Goal: Check status: Check status

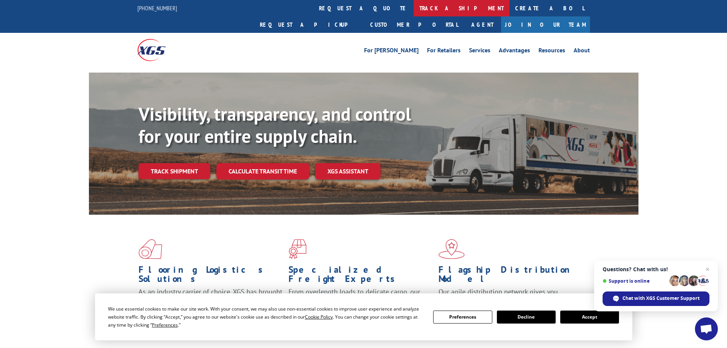
click at [414, 5] on link "track a shipment" at bounding box center [462, 8] width 96 height 16
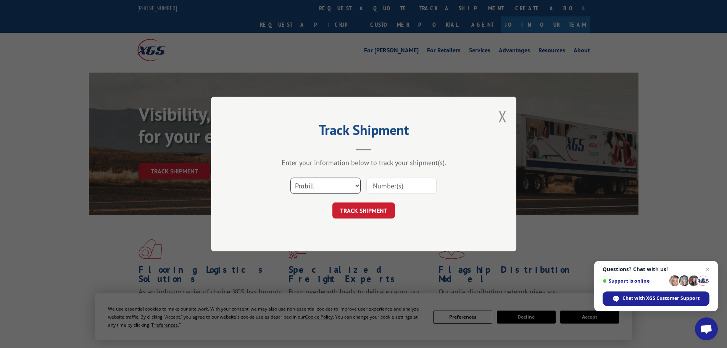
click at [312, 183] on select "Select category... Probill BOL PO" at bounding box center [325, 185] width 70 height 16
select select "bol"
click at [290, 177] on select "Select category... Probill BOL PO" at bounding box center [325, 185] width 70 height 16
click at [370, 188] on input at bounding box center [401, 185] width 70 height 16
paste input "15340060"
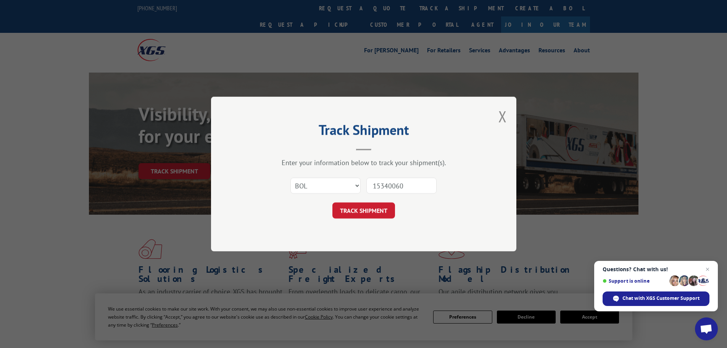
type input "15340060"
click at [332, 202] on button "TRACK SHIPMENT" at bounding box center [363, 210] width 63 height 16
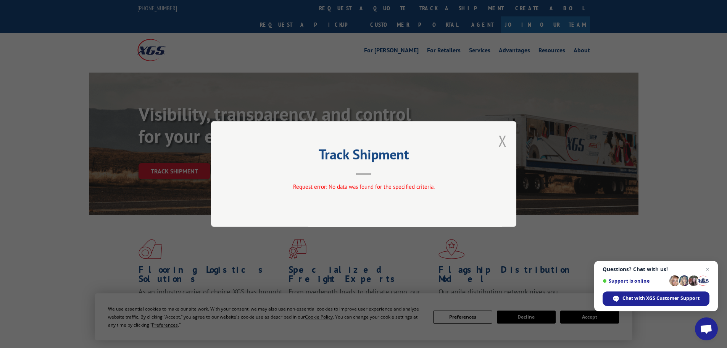
click at [504, 138] on button "Close modal" at bounding box center [502, 140] width 8 height 20
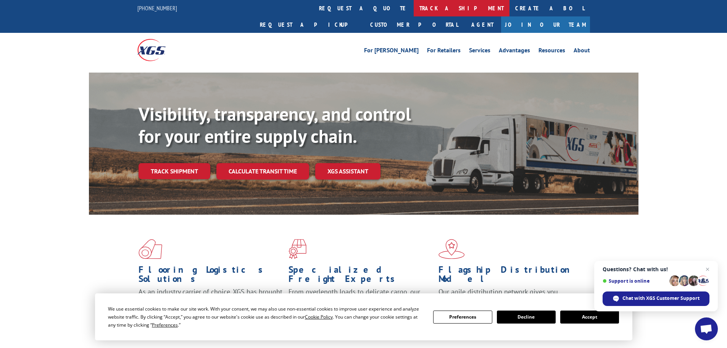
click at [414, 10] on link "track a shipment" at bounding box center [462, 8] width 96 height 16
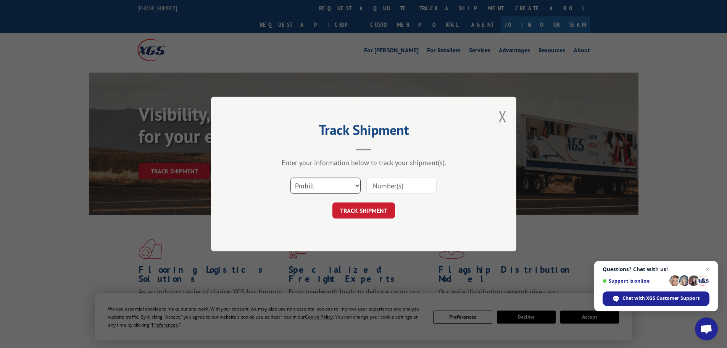
click at [309, 184] on select "Select category... Probill BOL PO" at bounding box center [325, 185] width 70 height 16
select select "bol"
click at [290, 177] on select "Select category... Probill BOL PO" at bounding box center [325, 185] width 70 height 16
click at [384, 188] on input at bounding box center [401, 185] width 70 height 16
paste input "1011232"
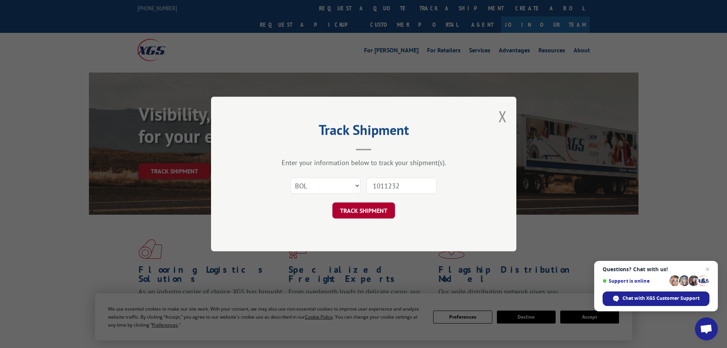
type input "1011232"
click at [365, 209] on button "TRACK SHIPMENT" at bounding box center [363, 210] width 63 height 16
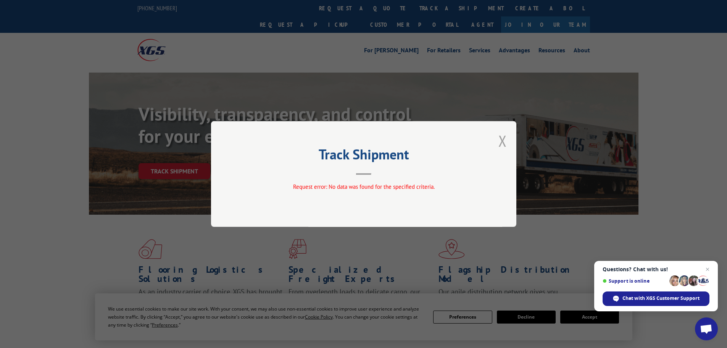
click at [500, 138] on button "Close modal" at bounding box center [502, 140] width 8 height 20
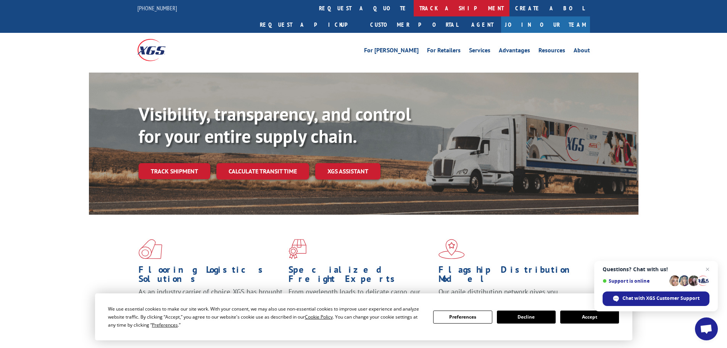
click at [414, 8] on link "track a shipment" at bounding box center [462, 8] width 96 height 16
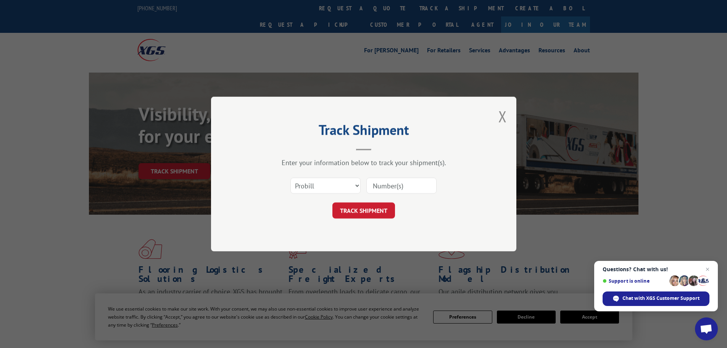
click at [389, 183] on input at bounding box center [401, 185] width 70 height 16
paste input "LTL1011232"
type input "LTL1011232"
click button "TRACK SHIPMENT" at bounding box center [363, 210] width 63 height 16
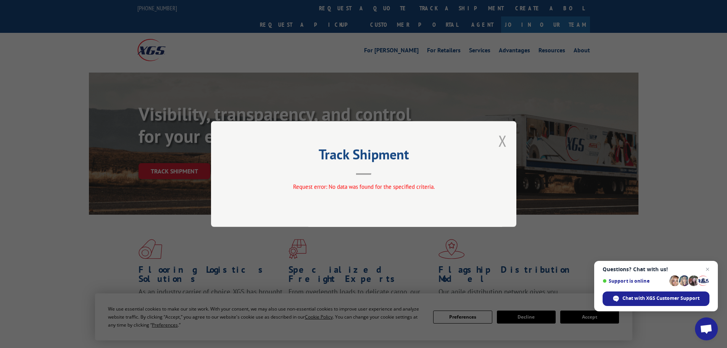
click at [502, 138] on button "Close modal" at bounding box center [502, 140] width 8 height 20
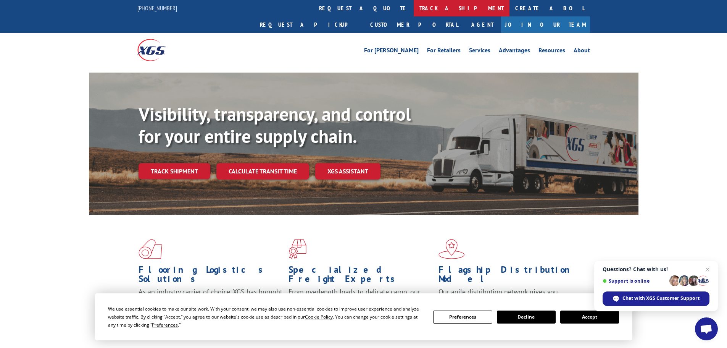
click at [414, 5] on link "track a shipment" at bounding box center [462, 8] width 96 height 16
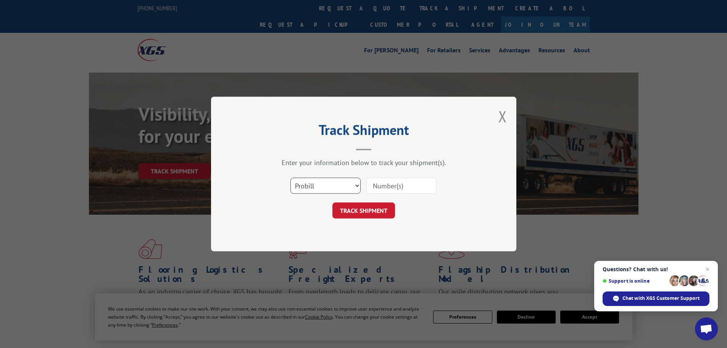
click at [315, 190] on select "Select category... Probill BOL PO" at bounding box center [325, 185] width 70 height 16
select select "bol"
click at [290, 177] on select "Select category... Probill BOL PO" at bounding box center [325, 185] width 70 height 16
click at [378, 182] on input at bounding box center [401, 185] width 70 height 16
paste input "LTL1011232"
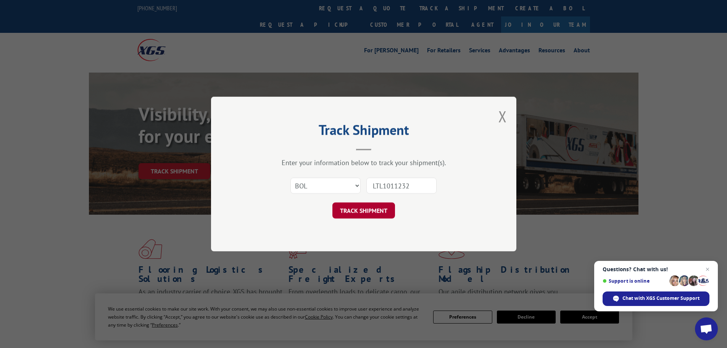
type input "LTL1011232"
click at [356, 209] on button "TRACK SHIPMENT" at bounding box center [363, 210] width 63 height 16
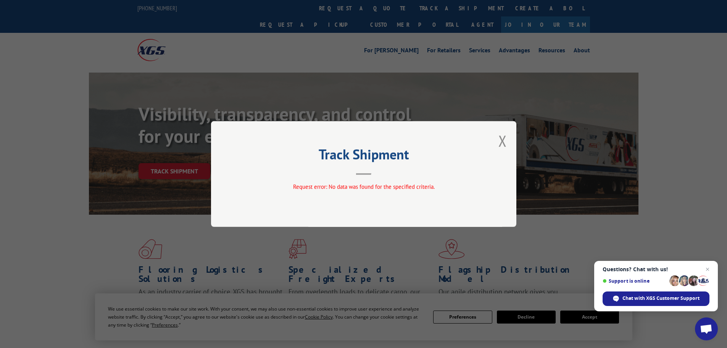
click at [507, 139] on div "Track Shipment Request error: No data was found for the specified criteria." at bounding box center [363, 174] width 305 height 106
click at [503, 140] on button "Close modal" at bounding box center [502, 140] width 8 height 20
